Goal: Check status

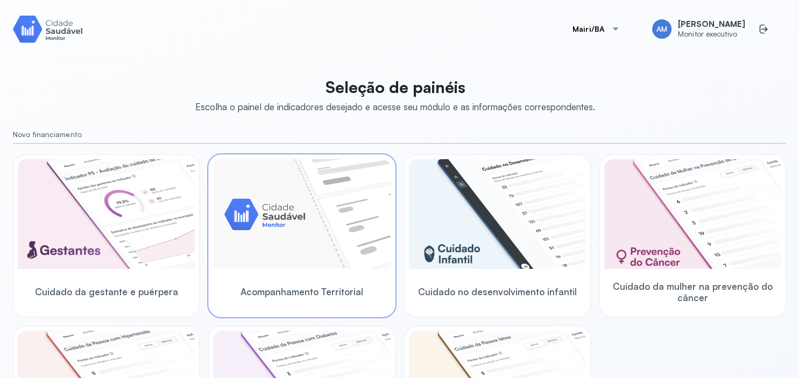
scroll to position [129, 0]
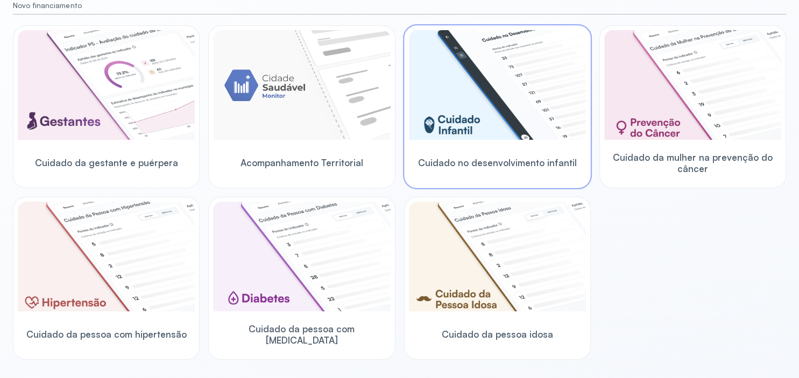
click at [468, 96] on img at bounding box center [497, 85] width 177 height 110
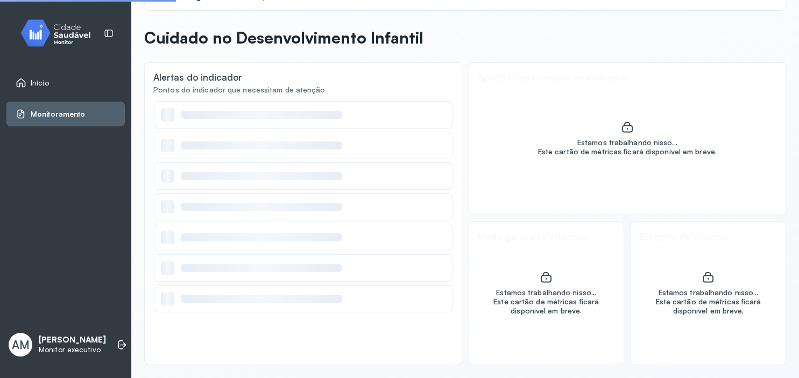
scroll to position [31, 0]
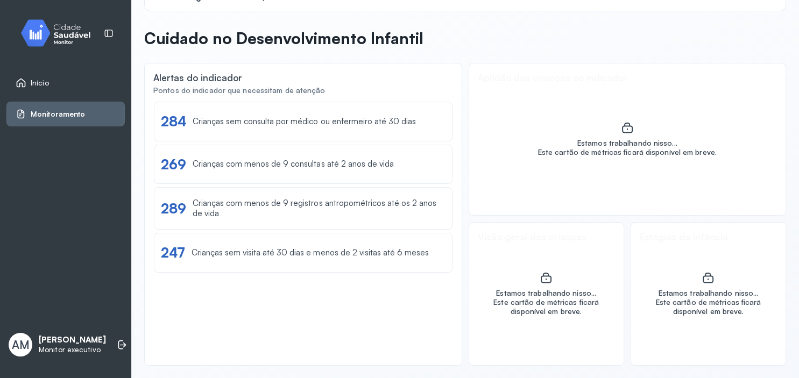
click at [51, 118] on div "Monitoramento" at bounding box center [50, 114] width 69 height 11
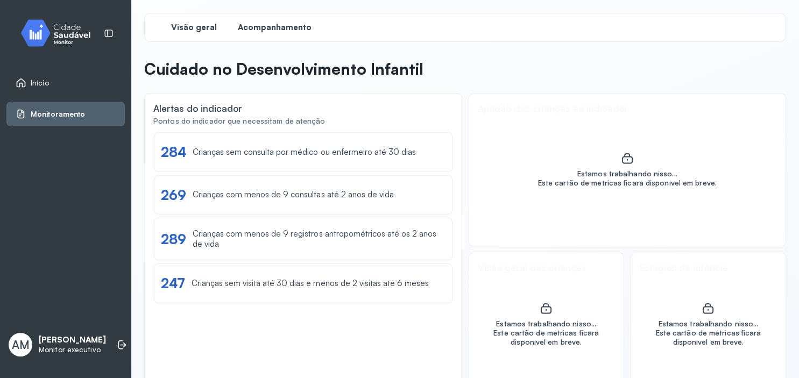
click at [276, 29] on span "Acompanhamento" at bounding box center [275, 28] width 74 height 10
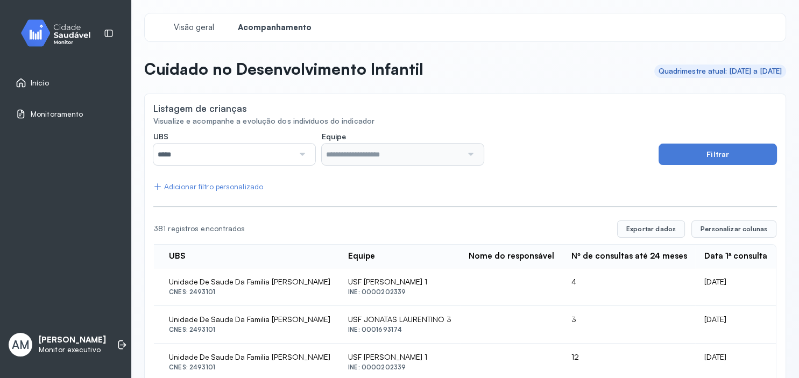
click at [298, 153] on div at bounding box center [301, 155] width 15 height 22
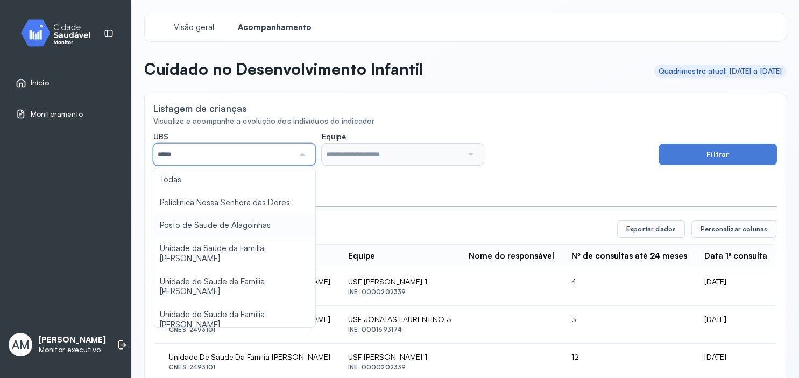
type input "*****"
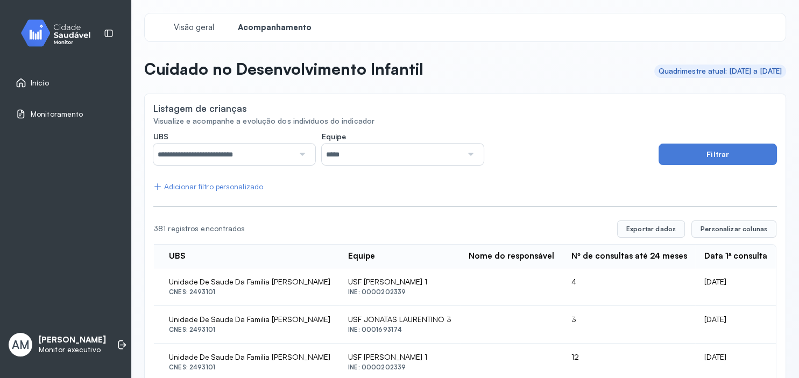
click at [716, 152] on button "Filtrar" at bounding box center [718, 155] width 118 height 22
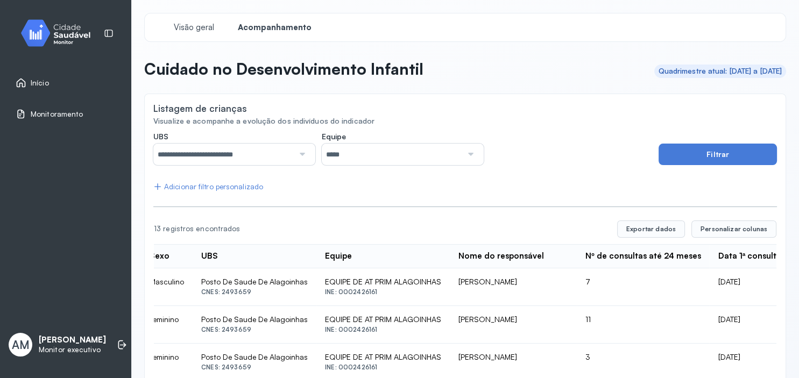
click at [42, 81] on span "Início" at bounding box center [40, 83] width 18 height 9
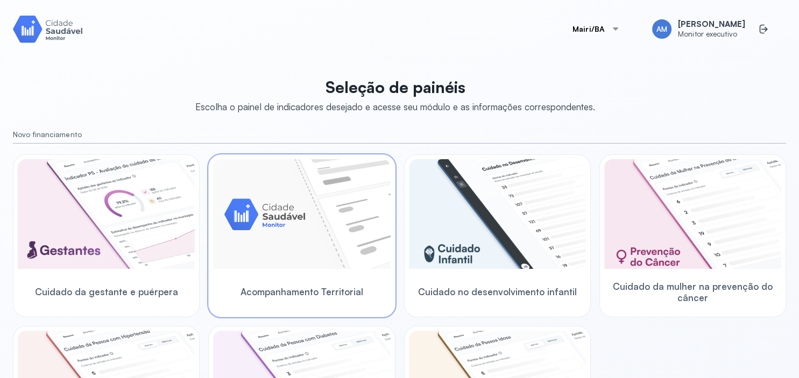
scroll to position [194, 0]
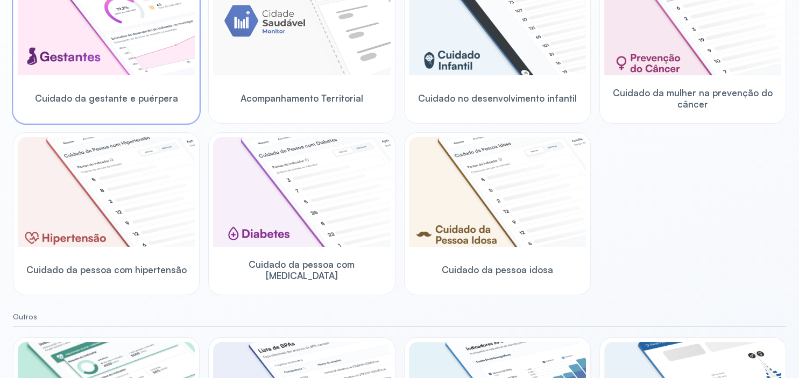
click at [130, 63] on img at bounding box center [106, 21] width 177 height 110
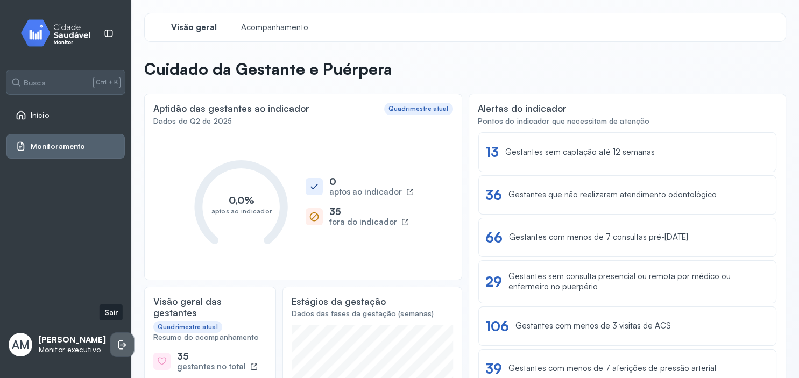
click at [117, 340] on icon at bounding box center [122, 345] width 11 height 11
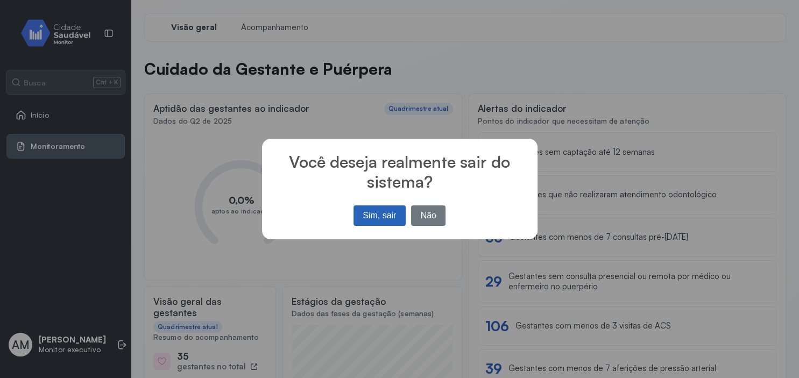
click at [392, 217] on button "Sim, sair" at bounding box center [380, 216] width 52 height 20
